Goal: Check status: Check status

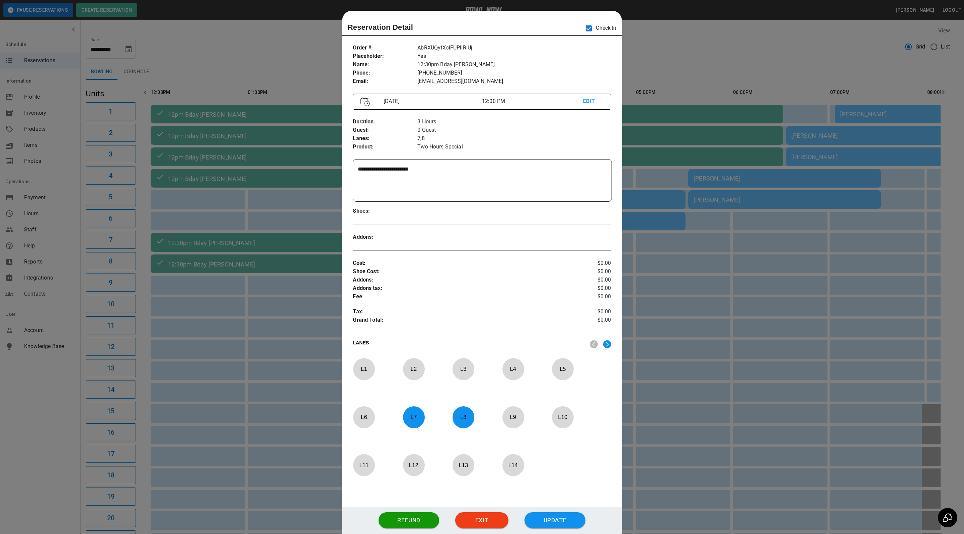
scroll to position [10, 0]
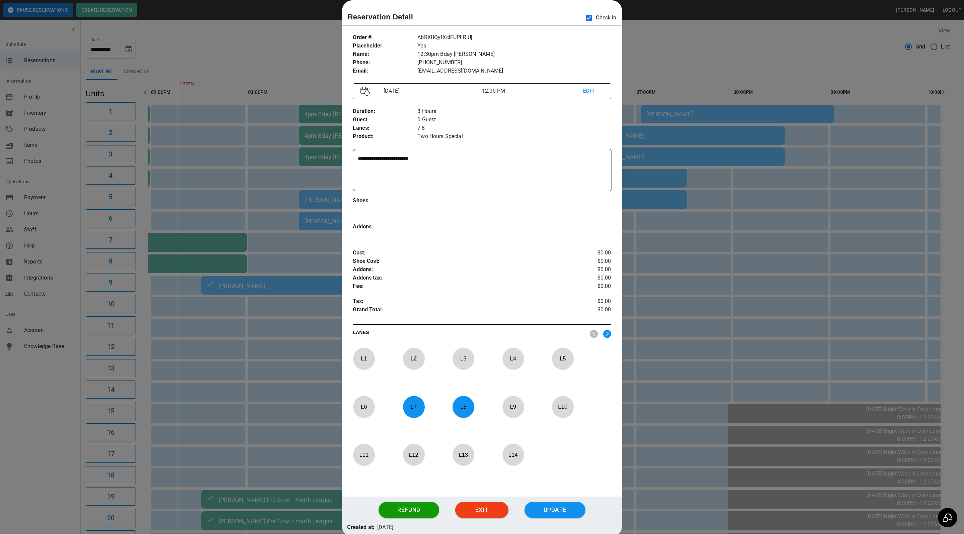
click at [683, 258] on div at bounding box center [482, 267] width 964 height 534
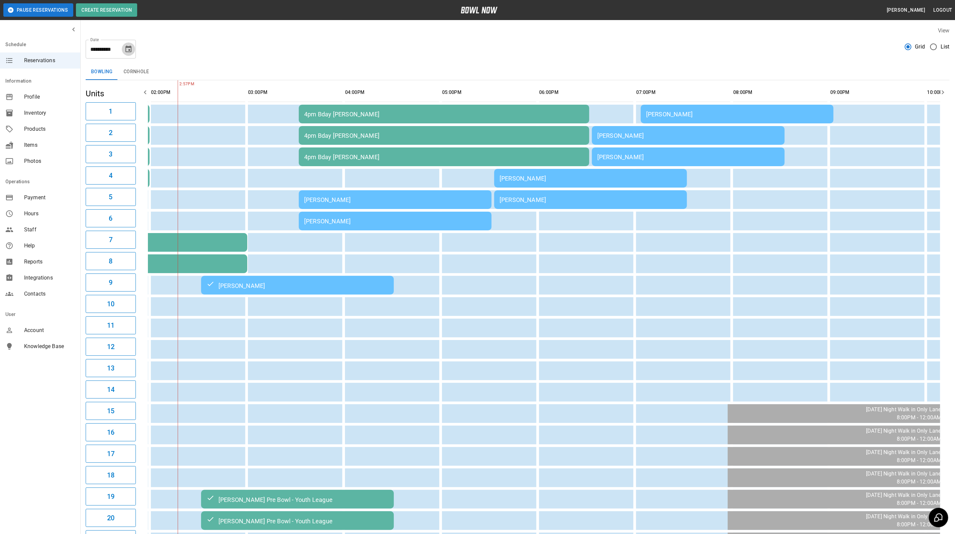
click at [134, 46] on button "Choose date, selected date is Sep 6, 2025" at bounding box center [128, 49] width 13 height 13
click at [138, 45] on div "**********" at bounding box center [518, 46] width 864 height 24
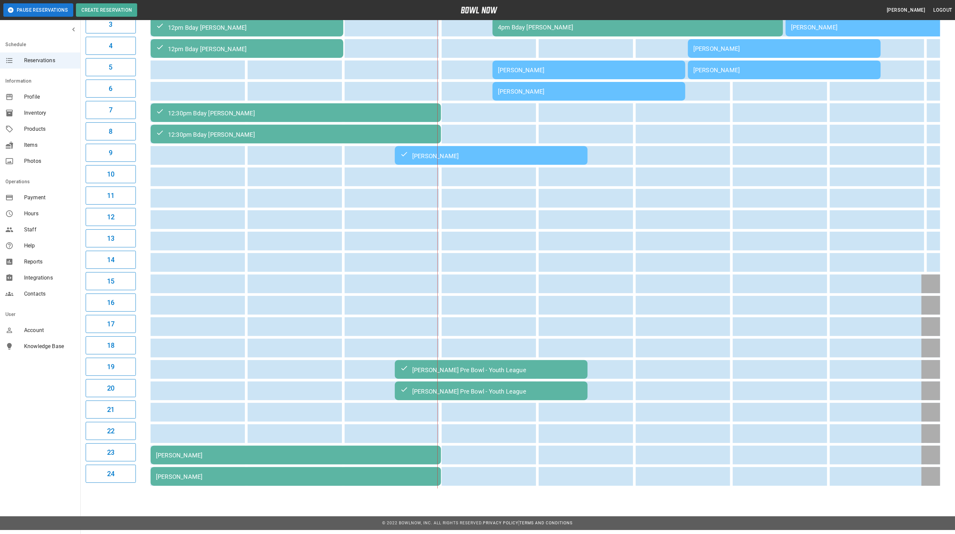
click at [195, 456] on div "[PERSON_NAME]" at bounding box center [296, 455] width 280 height 7
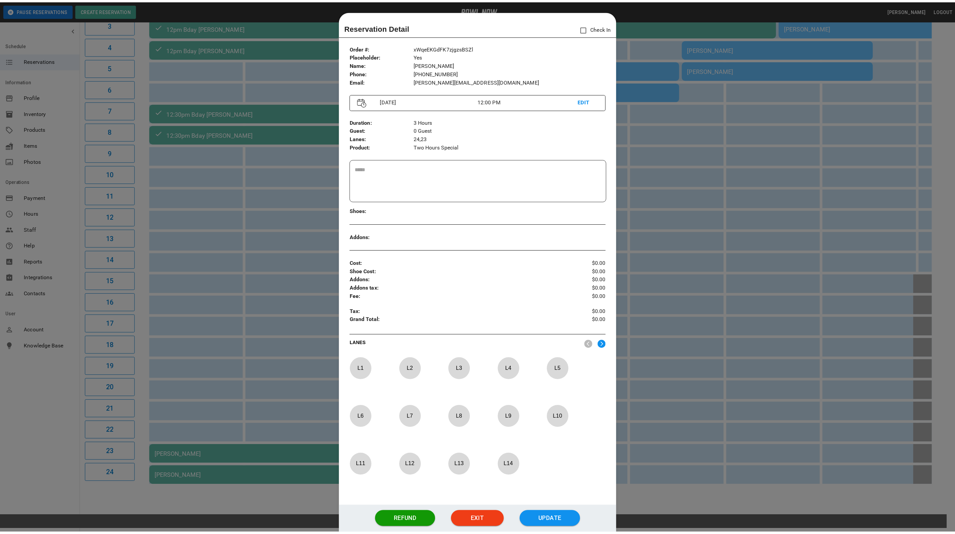
scroll to position [10, 0]
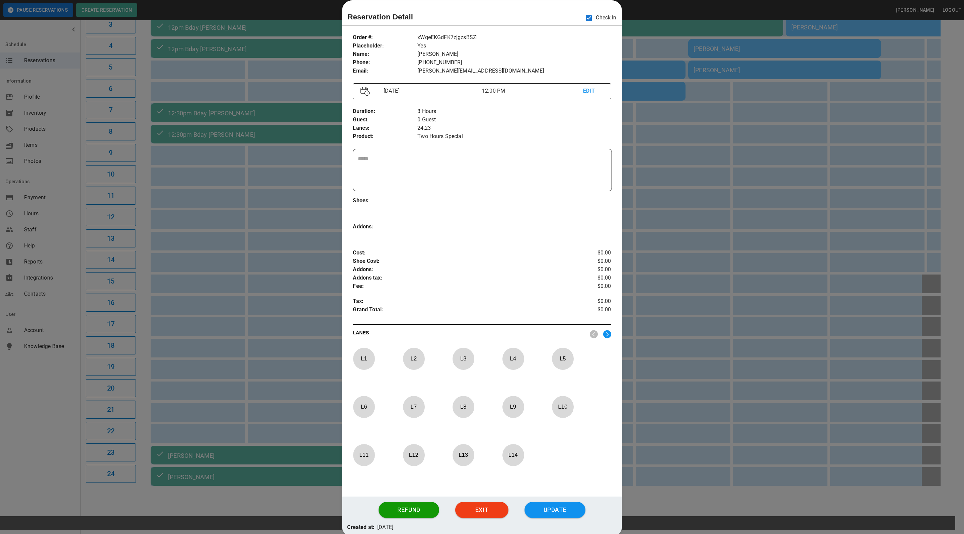
click at [817, 213] on div at bounding box center [482, 267] width 964 height 534
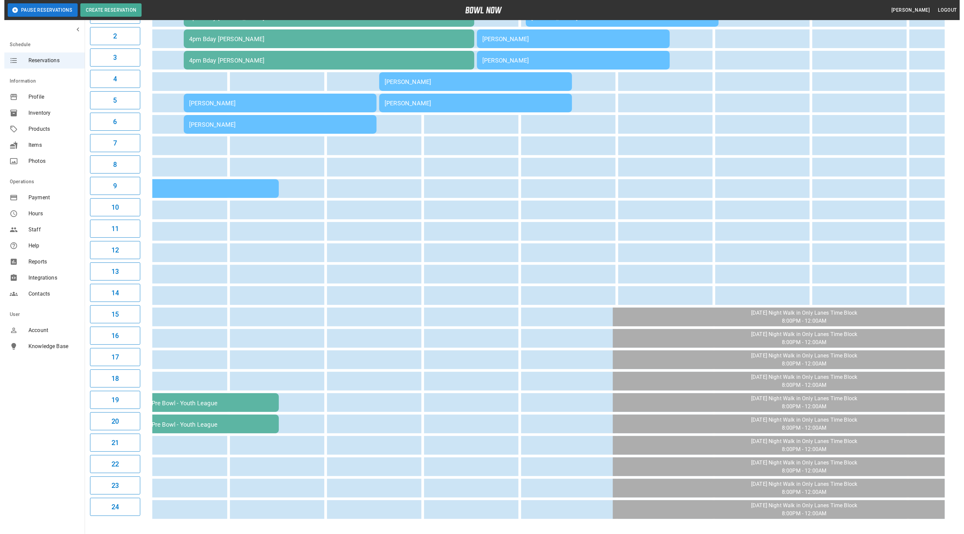
scroll to position [0, 0]
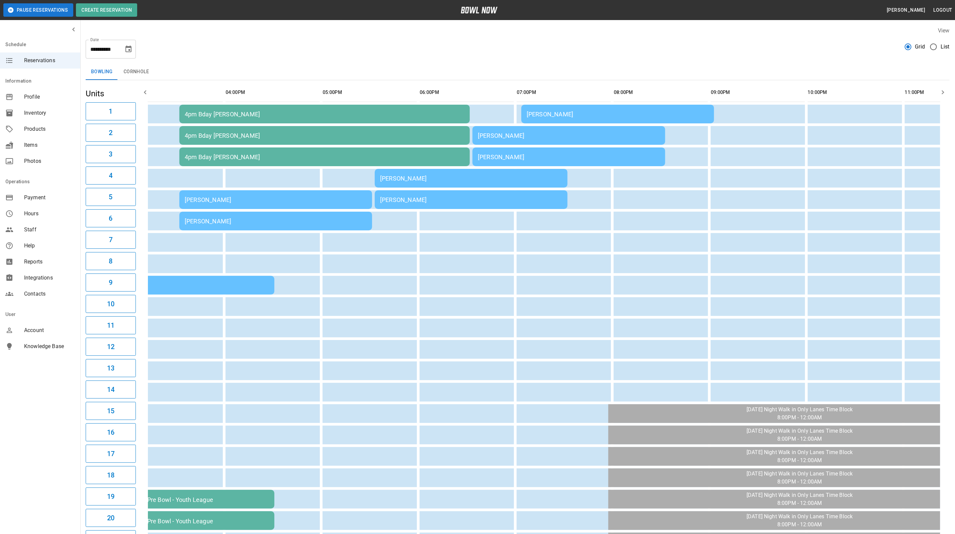
click at [250, 226] on td "[PERSON_NAME]" at bounding box center [275, 221] width 193 height 19
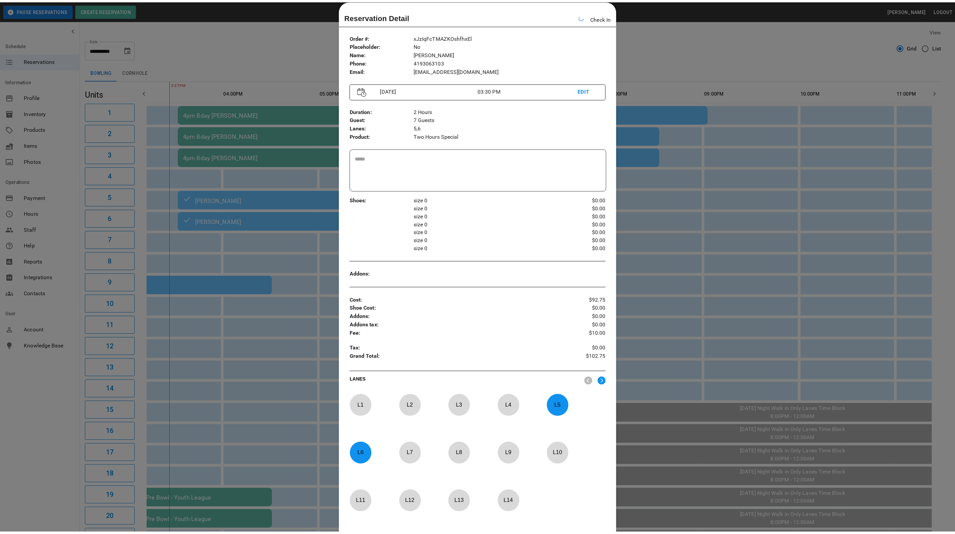
scroll to position [0, 291]
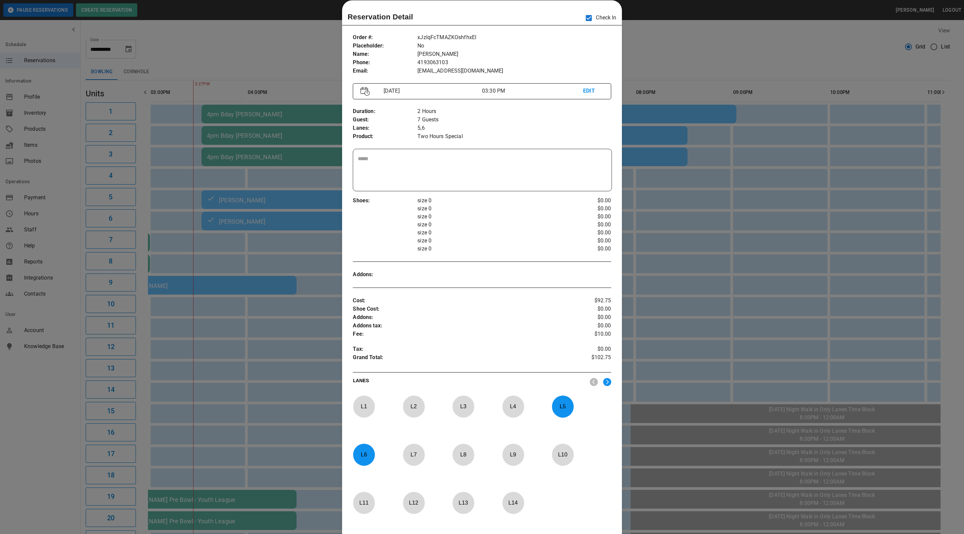
click at [778, 265] on div at bounding box center [482, 267] width 964 height 534
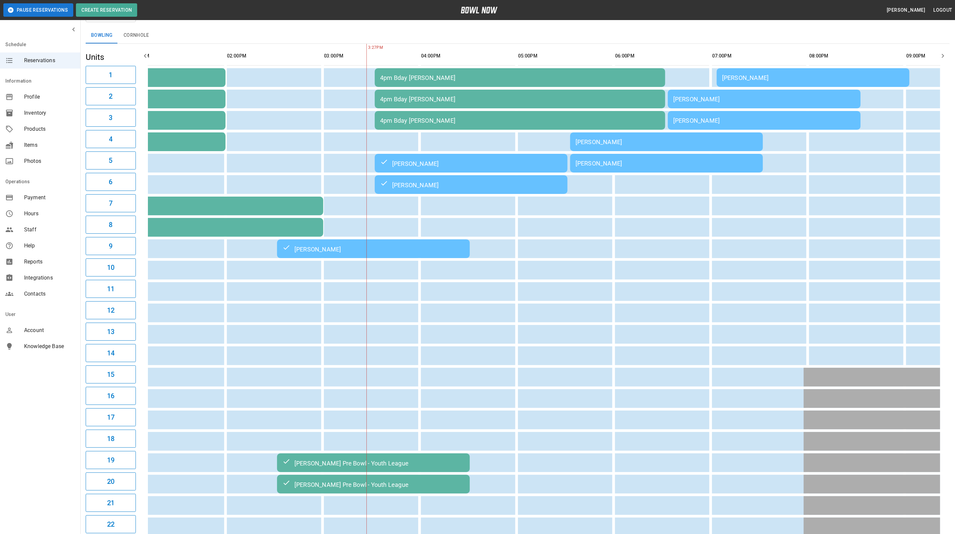
scroll to position [29, 0]
